Goal: Task Accomplishment & Management: Manage account settings

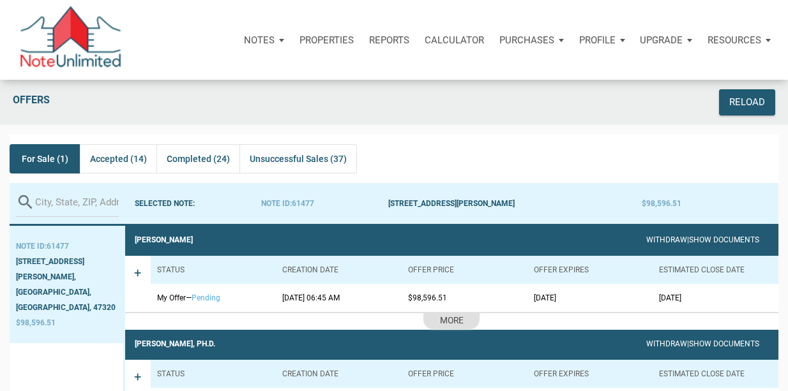
click at [623, 43] on div "Profile" at bounding box center [601, 40] width 61 height 38
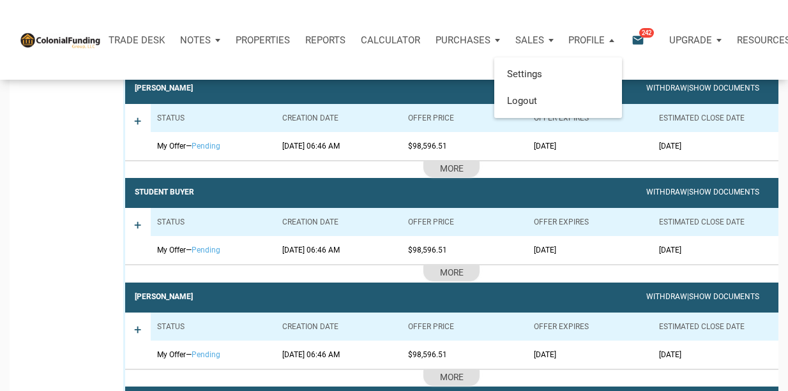
scroll to position [3942, 0]
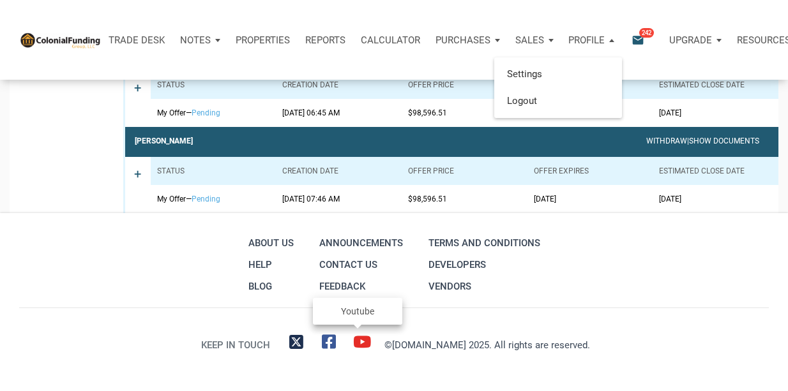
click at [355, 346] on icon at bounding box center [361, 342] width 18 height 16
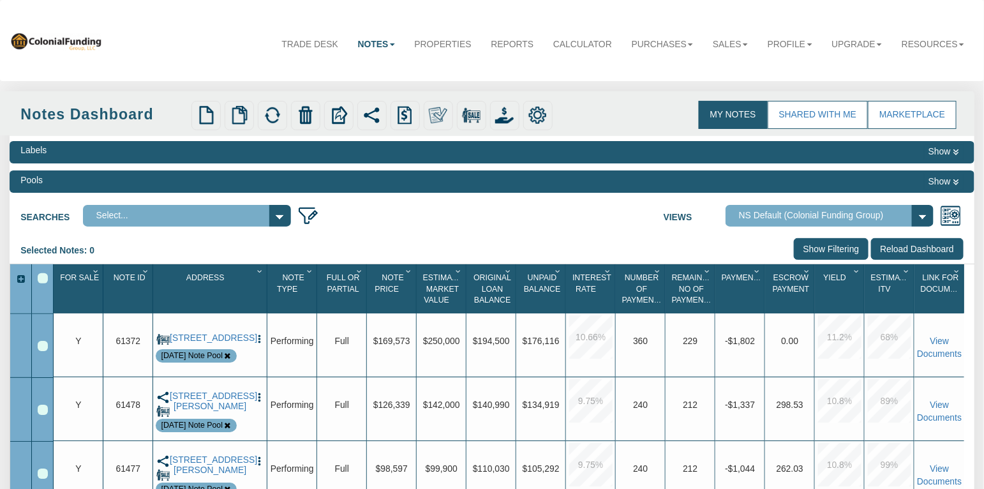
select select
click at [257, 343] on img "button" at bounding box center [259, 339] width 11 height 11
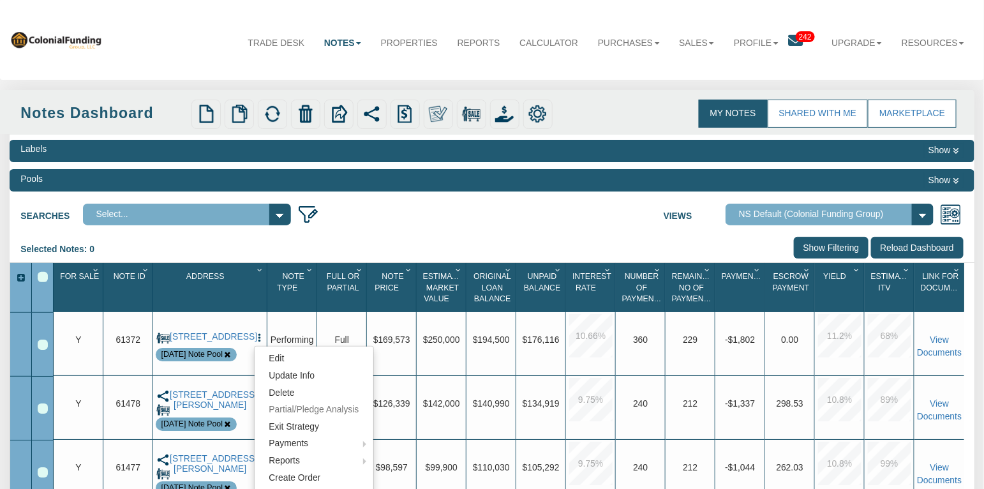
scroll to position [96, 0]
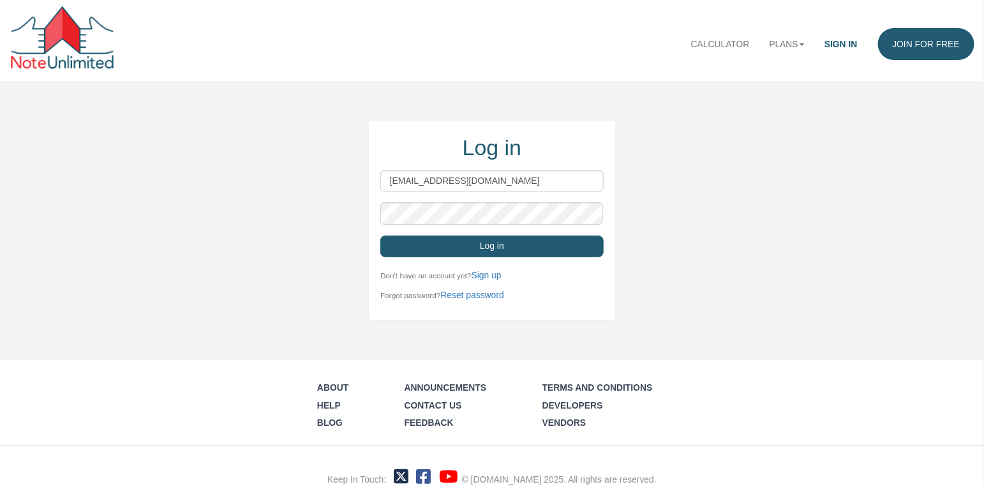
click at [563, 183] on input "[EMAIL_ADDRESS][DOMAIN_NAME]" at bounding box center [491, 181] width 223 height 22
type input "[PERSON_NAME][EMAIL_ADDRESS][DOMAIN_NAME]"
click at [499, 253] on button "Log in" at bounding box center [491, 247] width 223 height 22
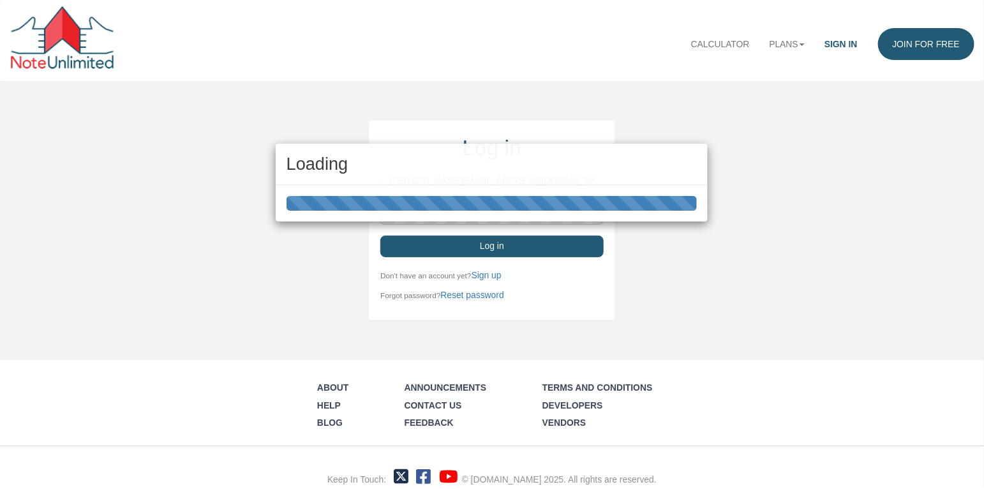
click at [476, 243] on div "Loading" at bounding box center [492, 183] width 432 height 121
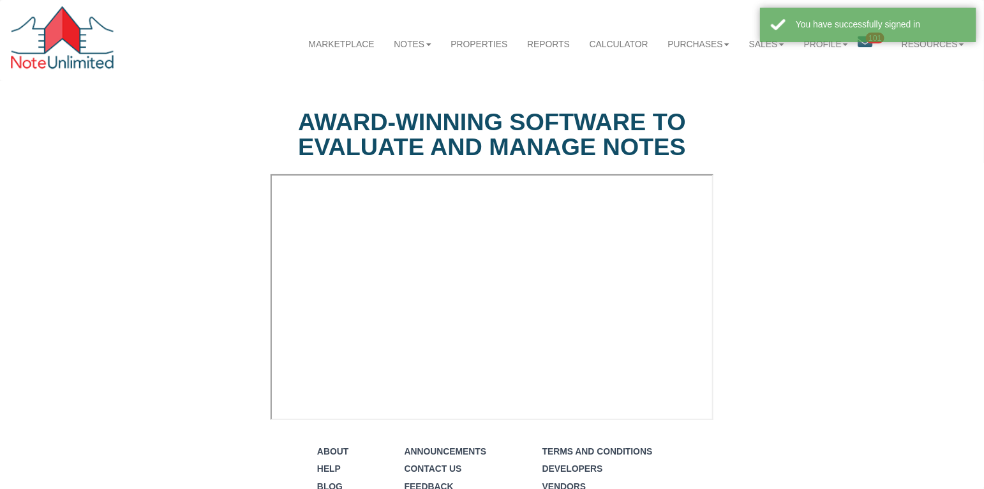
select select "string:Introduction to new features"
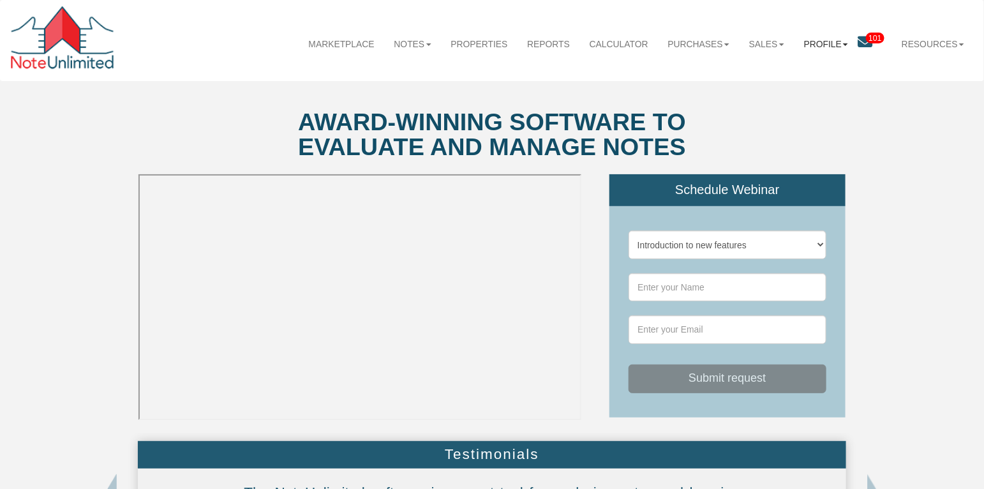
click at [838, 47] on link "Profile" at bounding box center [826, 44] width 64 height 33
click at [798, 75] on link "Admin" at bounding box center [834, 74] width 114 height 17
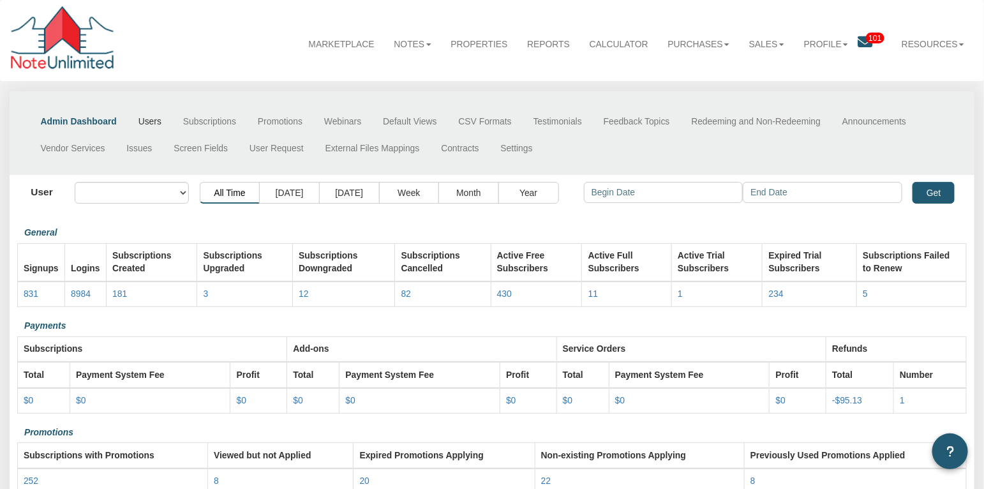
click at [147, 123] on link "Users" at bounding box center [150, 121] width 45 height 27
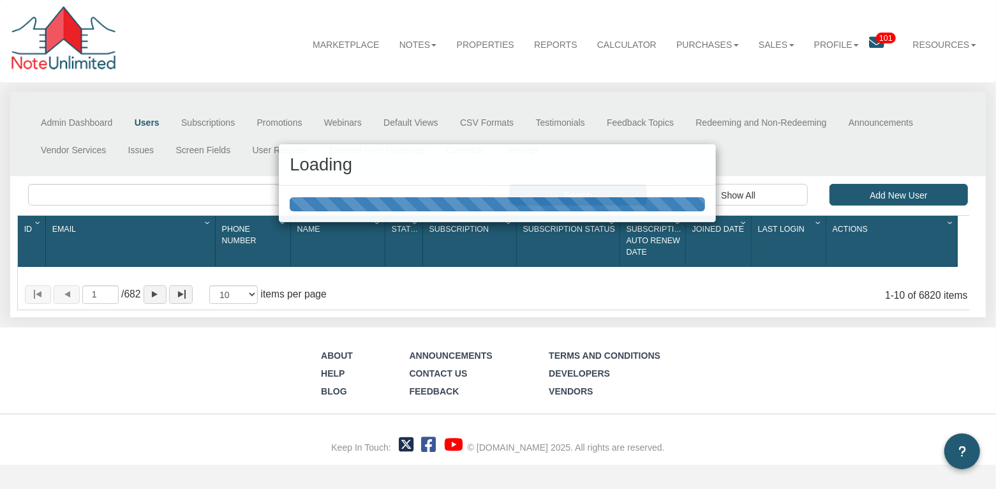
click at [123, 197] on div "Loading" at bounding box center [498, 244] width 996 height 489
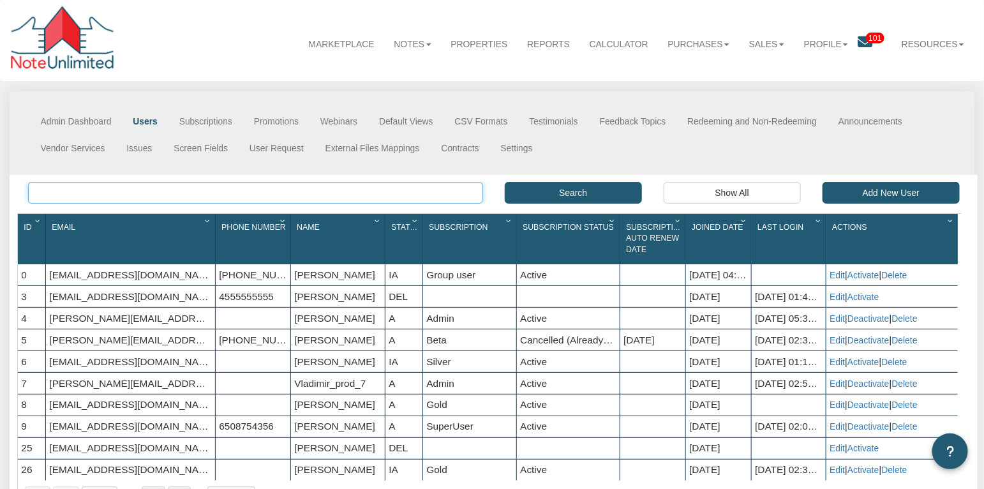
click at [157, 188] on input "text" at bounding box center [255, 193] width 455 height 22
paste input "[PERSON_NAME][EMAIL_ADDRESS][DOMAIN_NAME]"
type input "[PERSON_NAME][EMAIL_ADDRESS][DOMAIN_NAME]"
click at [578, 188] on button "Search" at bounding box center [573, 193] width 137 height 22
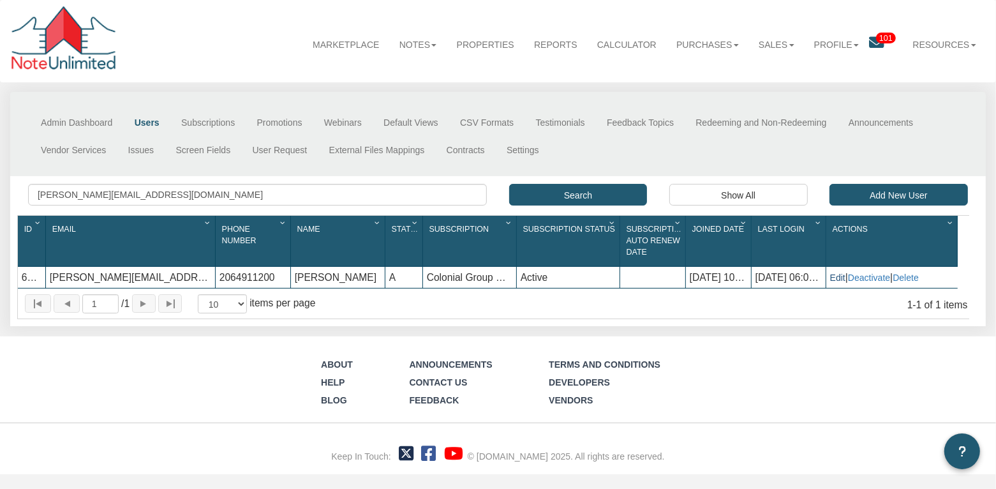
click at [838, 278] on link "Edit" at bounding box center [837, 278] width 15 height 10
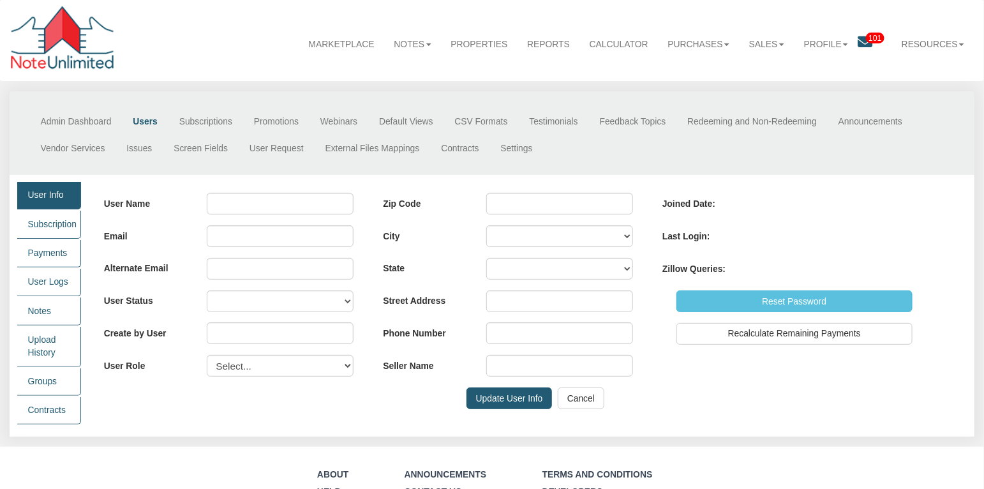
type input "[PERSON_NAME]"
type input "[PERSON_NAME][EMAIL_ADDRESS][DOMAIN_NAME]"
select select "A"
type input "0"
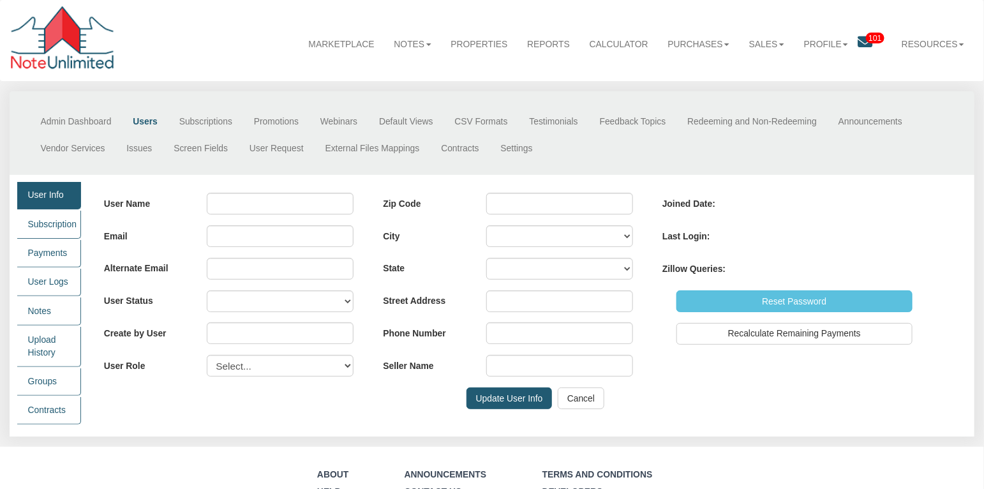
select select "user"
type input "98075"
type input "[STREET_ADDRESS]"
type input "[PHONE_NUMBER]"
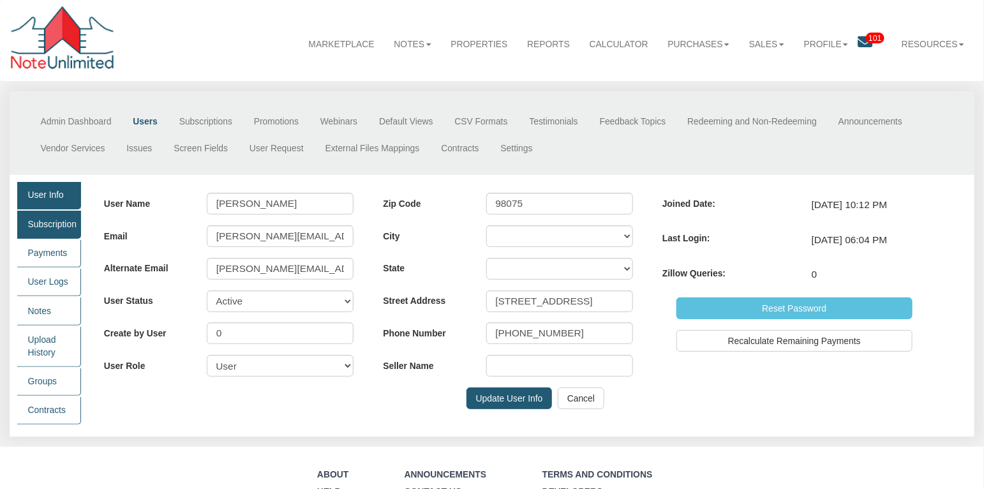
click at [56, 227] on link "Subscription" at bounding box center [49, 224] width 64 height 27
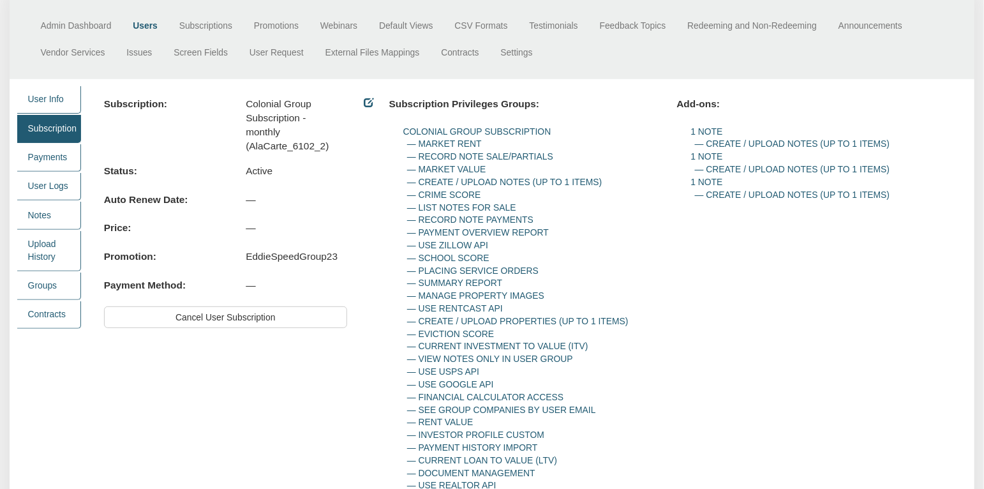
scroll to position [191, 0]
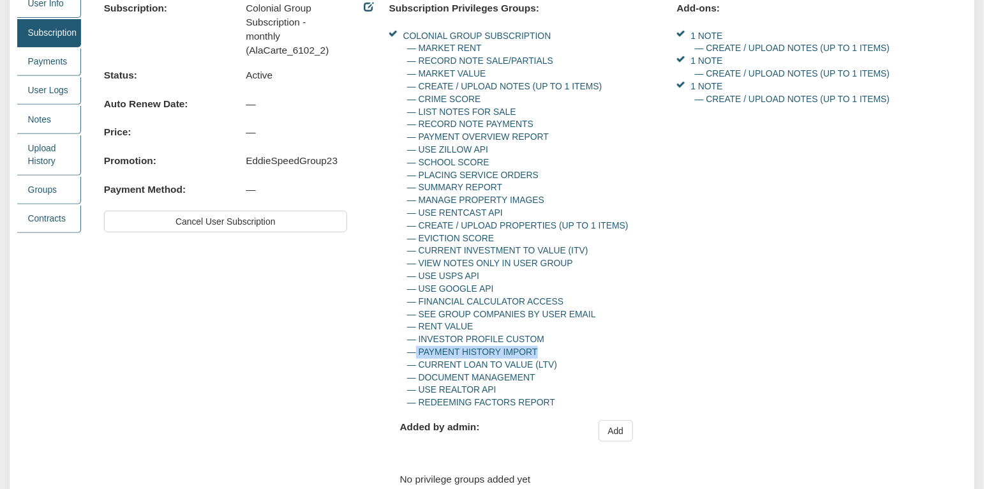
drag, startPoint x: 553, startPoint y: 361, endPoint x: 415, endPoint y: 359, distance: 138.5
click at [415, 359] on div "— Payment History Import" at bounding box center [530, 352] width 247 height 13
